Goal: Information Seeking & Learning: Learn about a topic

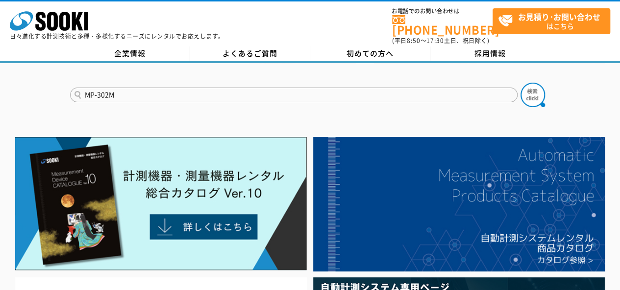
type input "MP-302M"
click at [520, 83] on button at bounding box center [532, 95] width 24 height 24
click at [535, 84] on img at bounding box center [532, 95] width 24 height 24
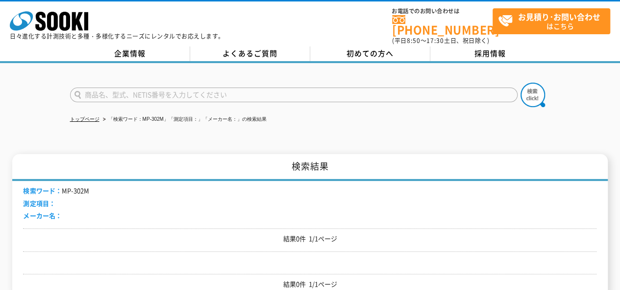
click at [170, 92] on input "text" at bounding box center [293, 95] width 447 height 15
type input "XP-302"
click at [520, 83] on button at bounding box center [532, 95] width 24 height 24
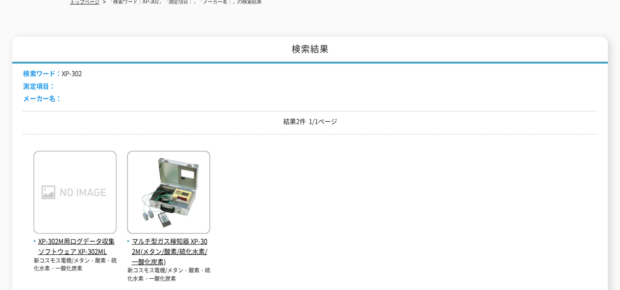
scroll to position [137, 0]
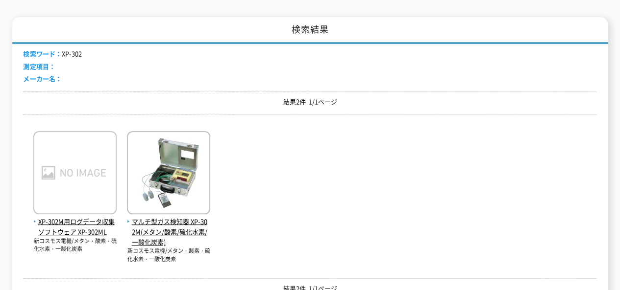
click at [248, 245] on div "XP-302M用ログデータ収集ソフトウェア XP-302ML 新コスモス電機/メタン・酸素・硫化水素・一酸化炭素 新コスモス電機/メタン・酸素・硫化水素・一酸…" at bounding box center [309, 193] width 573 height 142
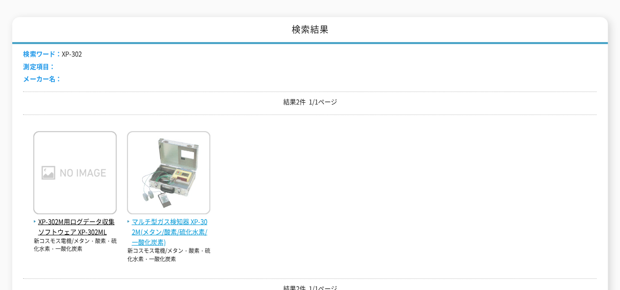
click at [180, 181] on img at bounding box center [168, 174] width 83 height 86
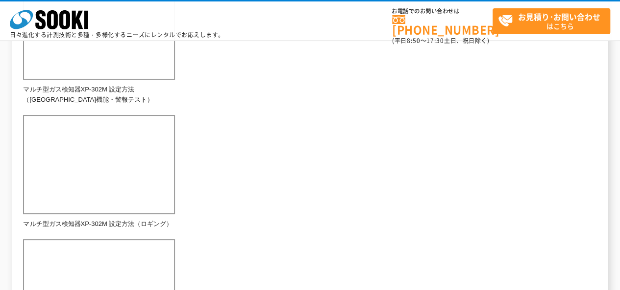
scroll to position [627, 0]
